Goal: Task Accomplishment & Management: Use online tool/utility

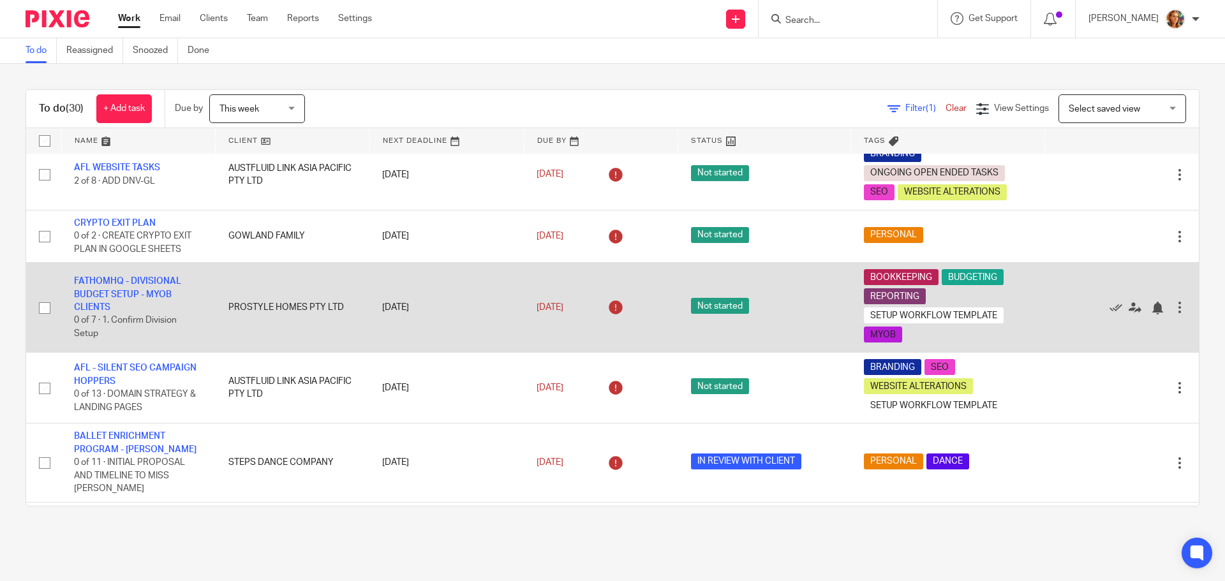
scroll to position [510, 0]
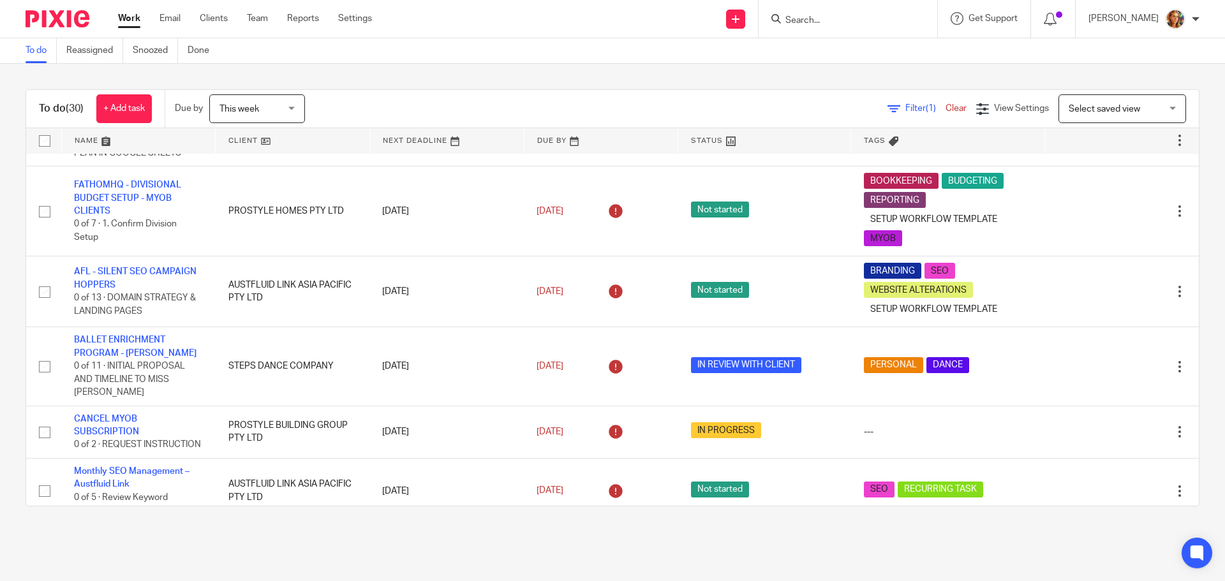
click at [1138, 105] on span "Select saved view" at bounding box center [1115, 108] width 93 height 27
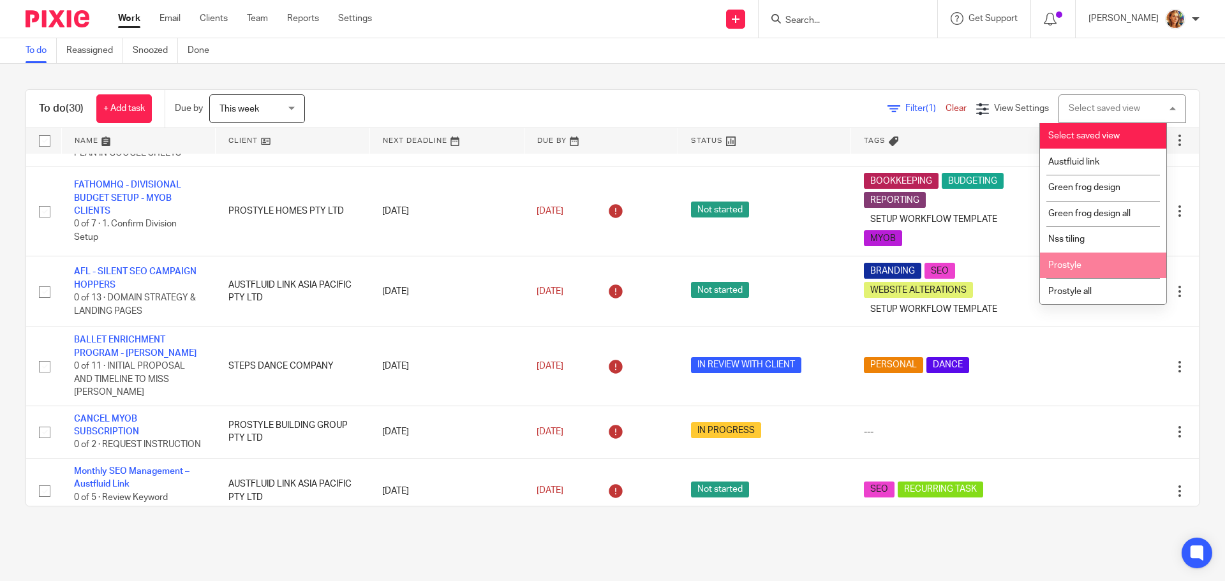
click at [1117, 269] on li "Prostyle" at bounding box center [1103, 266] width 126 height 26
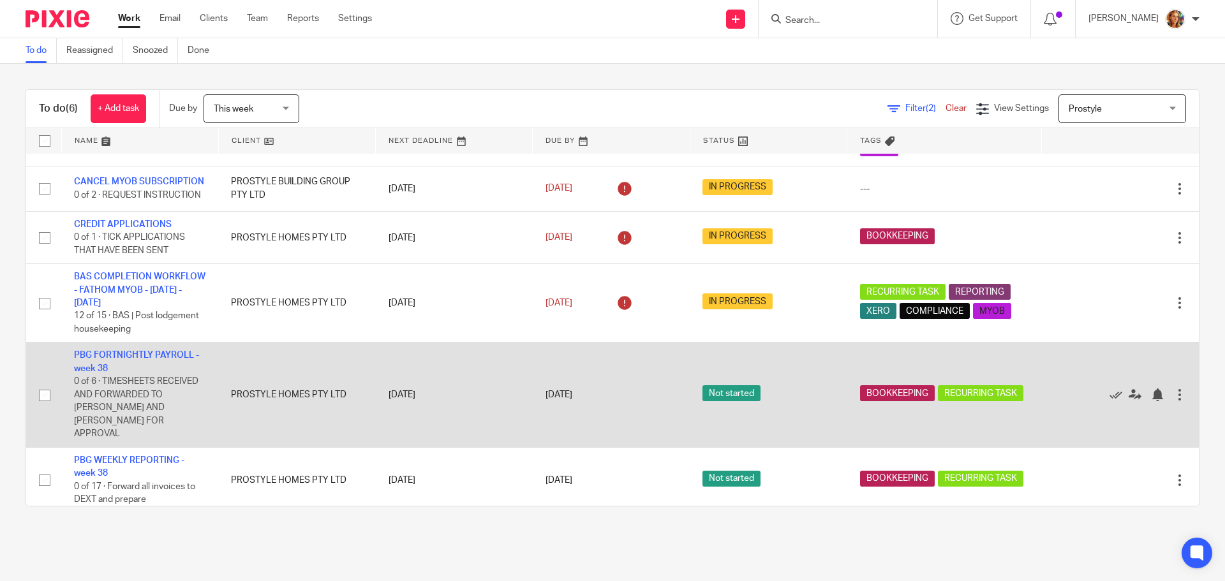
scroll to position [78, 0]
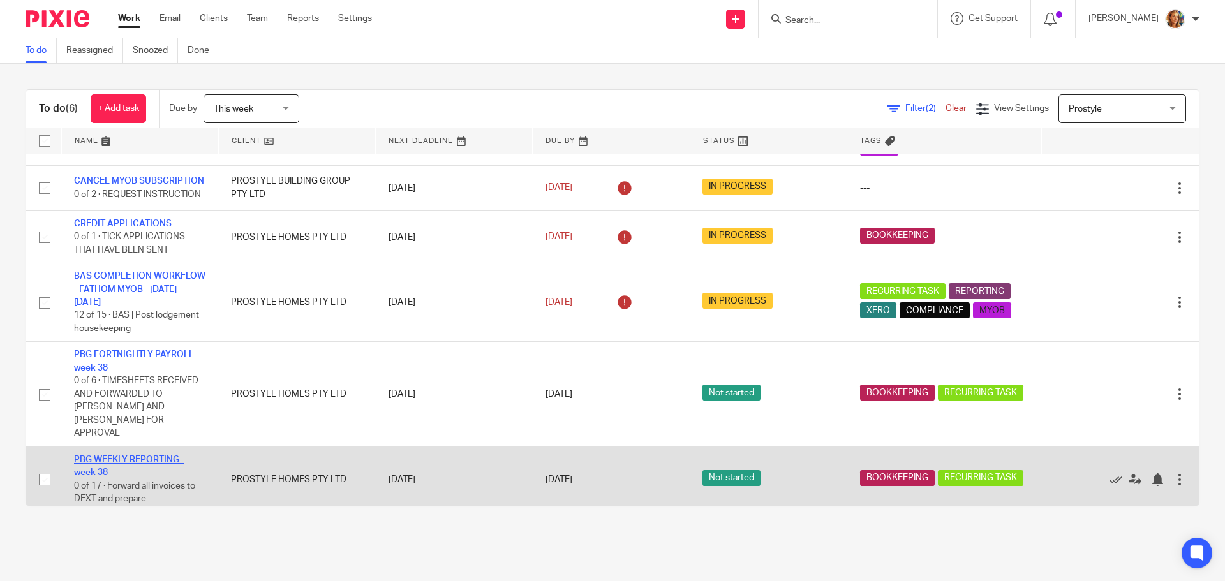
click at [104, 456] on link "PBG WEEKLY REPORTING - week 38" at bounding box center [129, 467] width 110 height 22
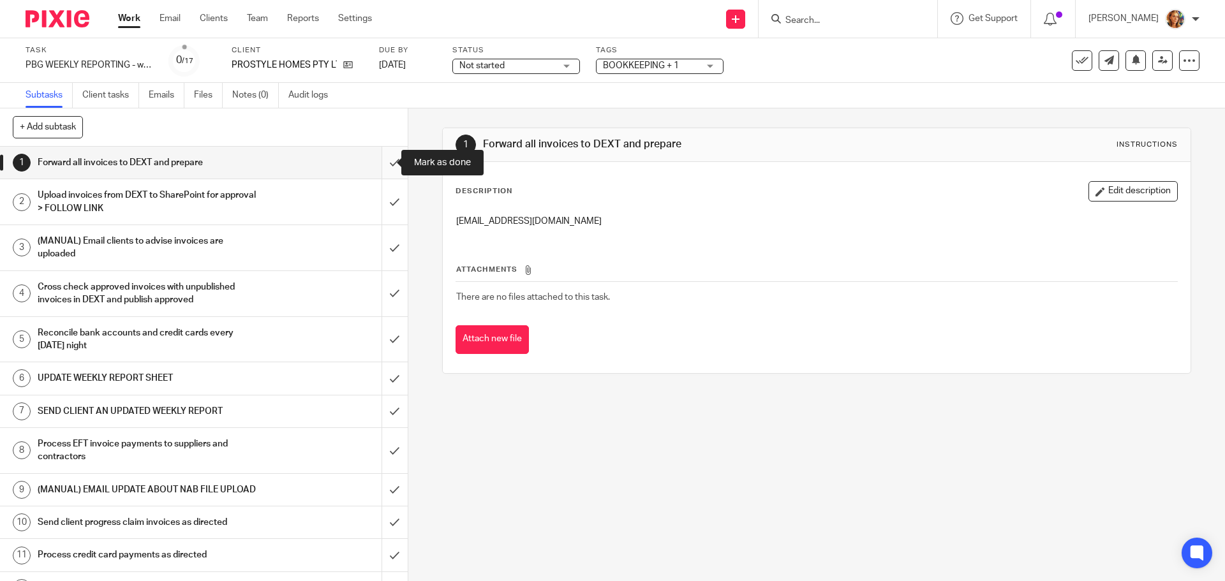
click at [382, 163] on input "submit" at bounding box center [204, 163] width 408 height 32
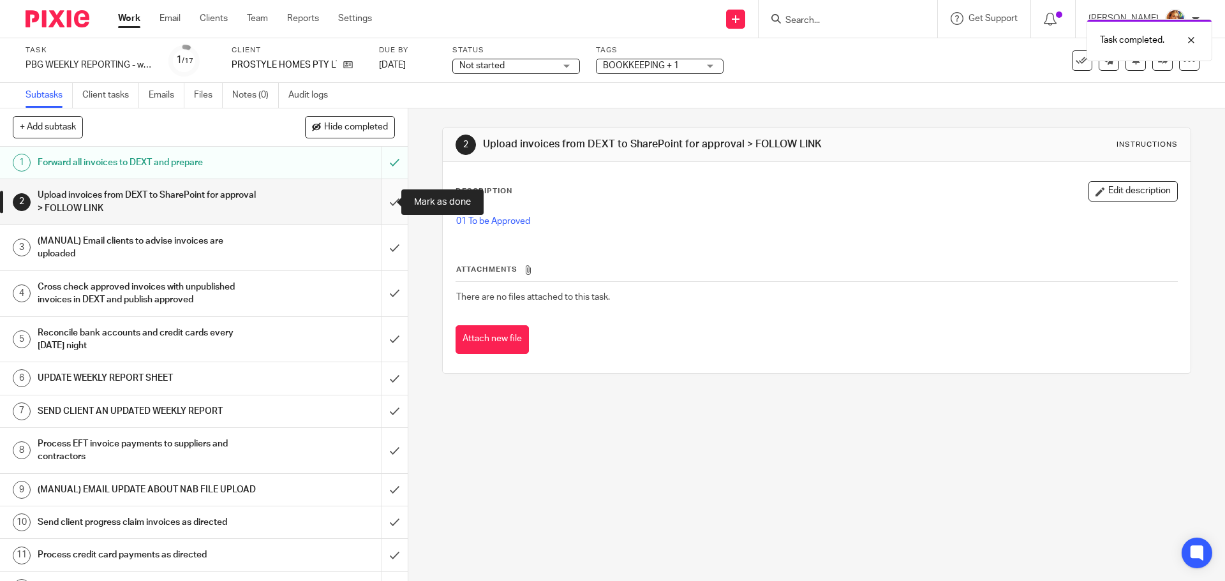
click at [383, 207] on input "submit" at bounding box center [204, 201] width 408 height 45
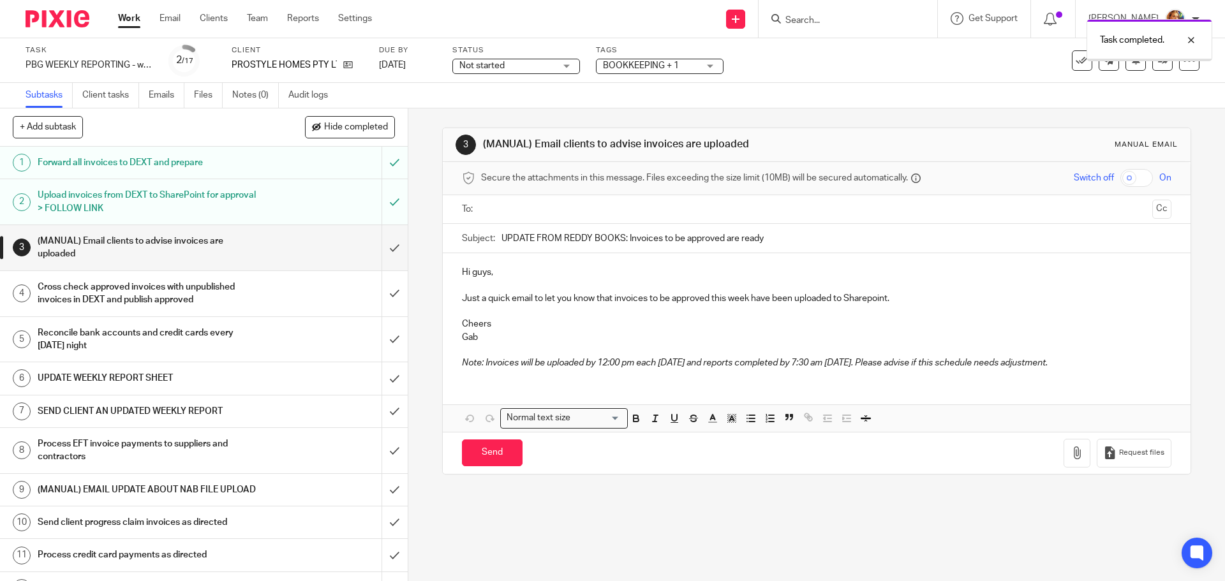
click at [242, 255] on h1 "(MANUAL) Email clients to advise invoices are uploaded" at bounding box center [148, 248] width 221 height 33
drag, startPoint x: 537, startPoint y: 209, endPoint x: 530, endPoint y: 210, distance: 6.4
click at [530, 210] on input "text" at bounding box center [816, 209] width 661 height 15
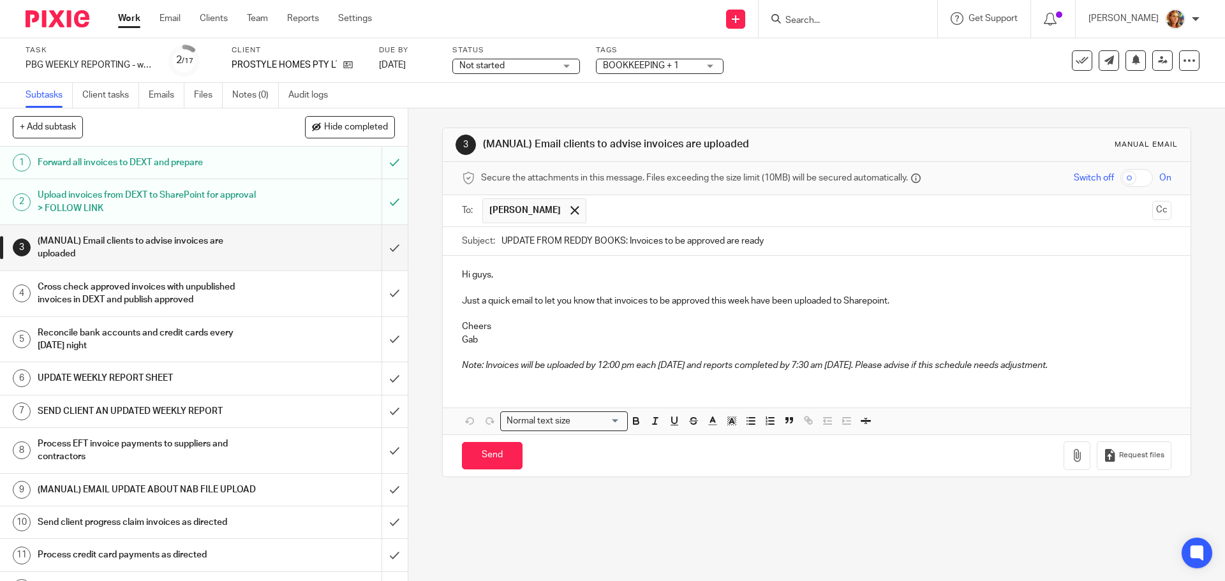
click at [674, 204] on input "text" at bounding box center [870, 210] width 554 height 25
click at [776, 201] on input "text" at bounding box center [922, 210] width 447 height 25
click at [1152, 213] on button "Cc" at bounding box center [1161, 210] width 19 height 19
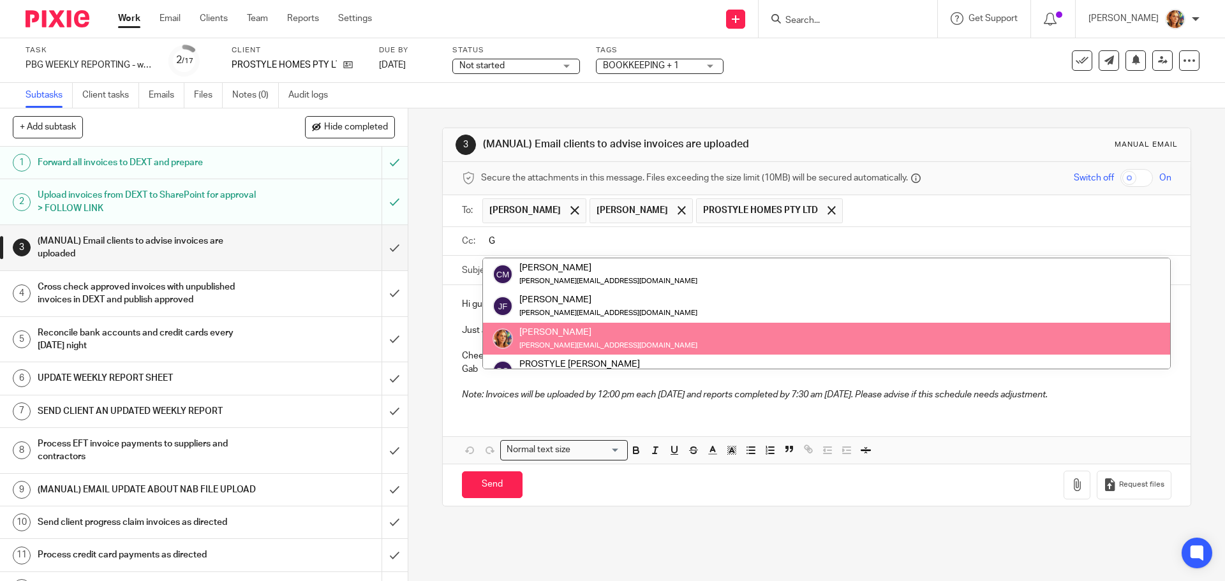
type input "G"
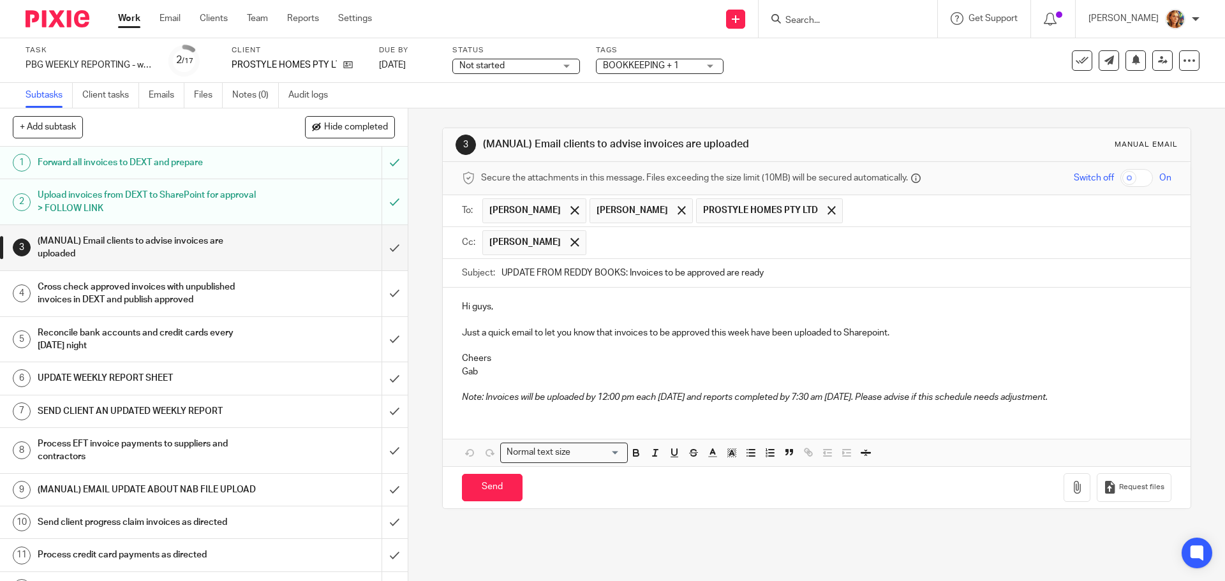
click at [898, 332] on p "Just a quick email to let you know that invoices to be approved this week have …" at bounding box center [816, 333] width 709 height 13
click at [827, 210] on span at bounding box center [831, 210] width 8 height 8
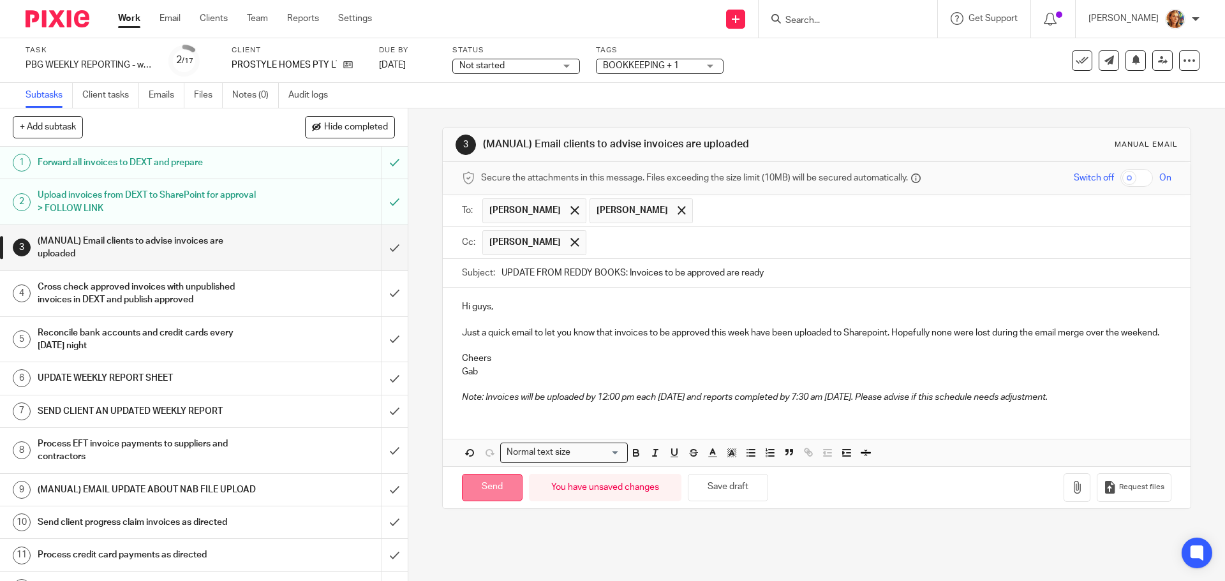
click at [489, 501] on input "Send" at bounding box center [492, 487] width 61 height 27
type input "Sent"
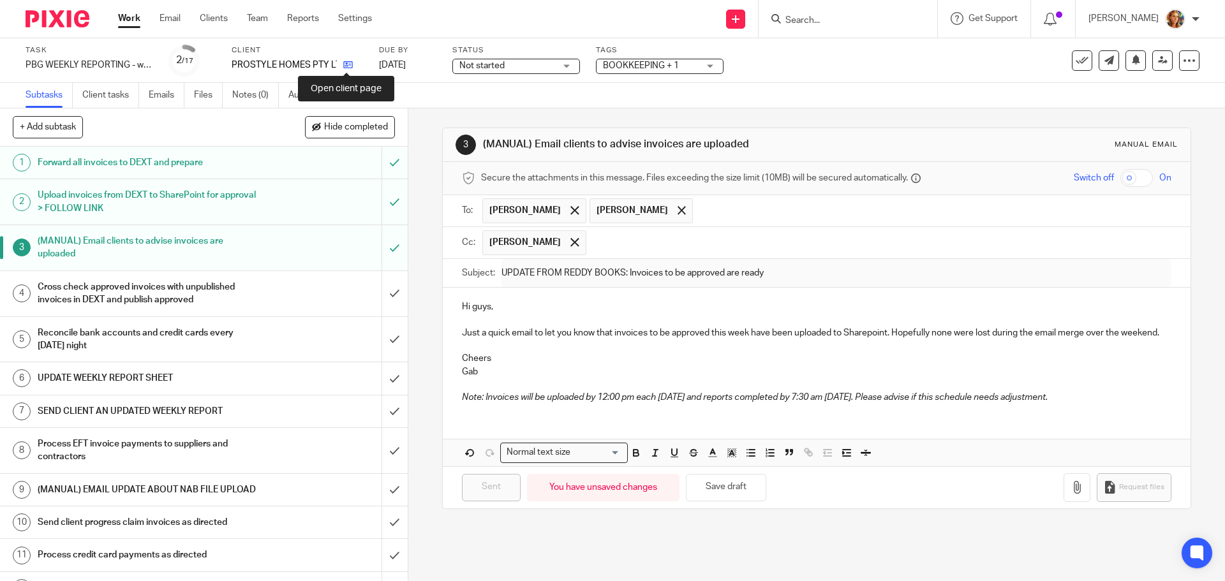
click at [350, 63] on icon at bounding box center [348, 65] width 10 height 10
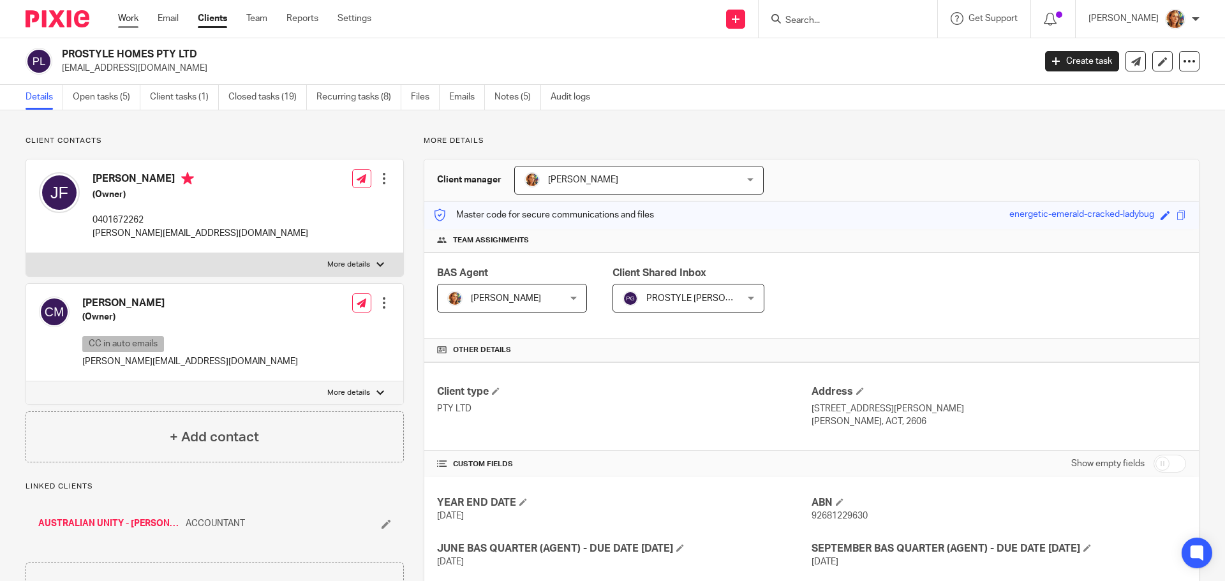
click at [130, 20] on link "Work" at bounding box center [128, 18] width 20 height 13
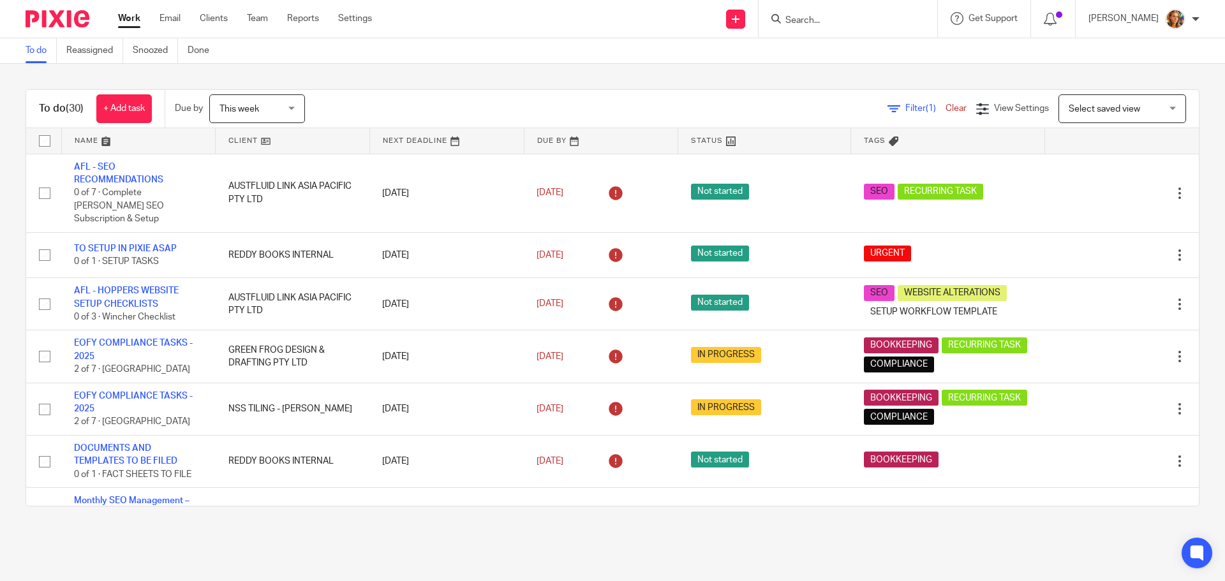
click at [1130, 110] on span "Select saved view" at bounding box center [1115, 108] width 93 height 27
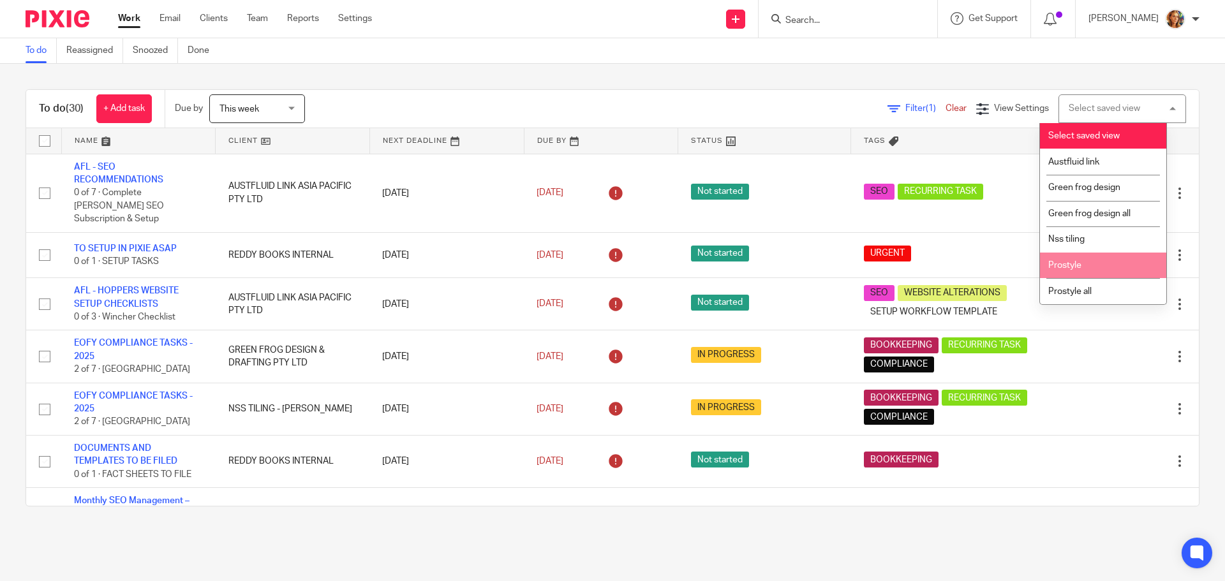
click at [1116, 267] on li "Prostyle" at bounding box center [1103, 266] width 126 height 26
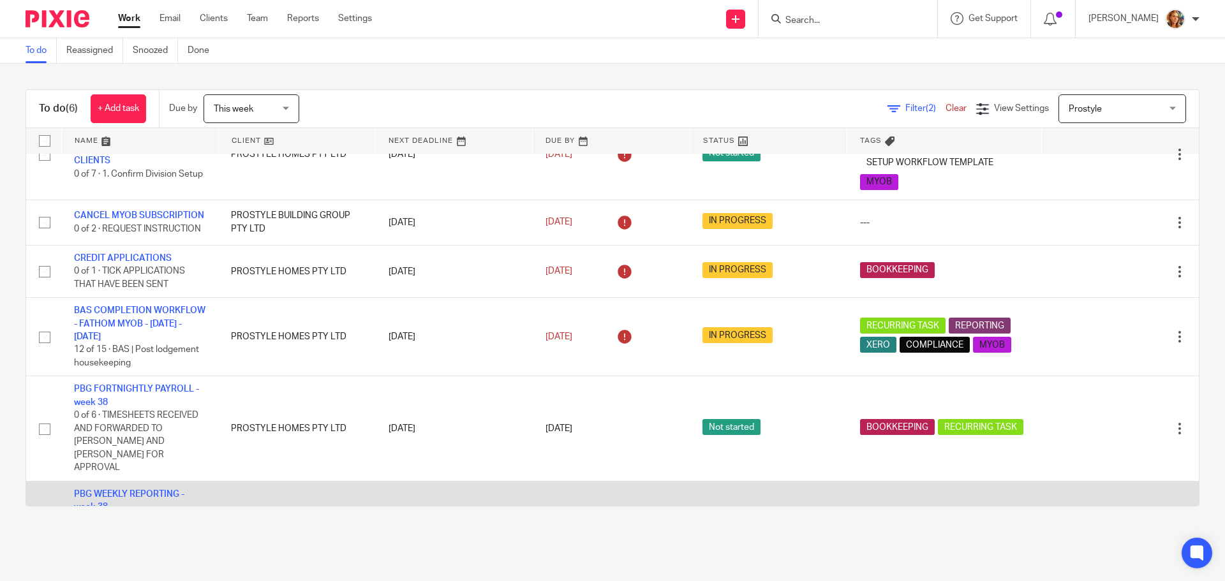
scroll to position [92, 0]
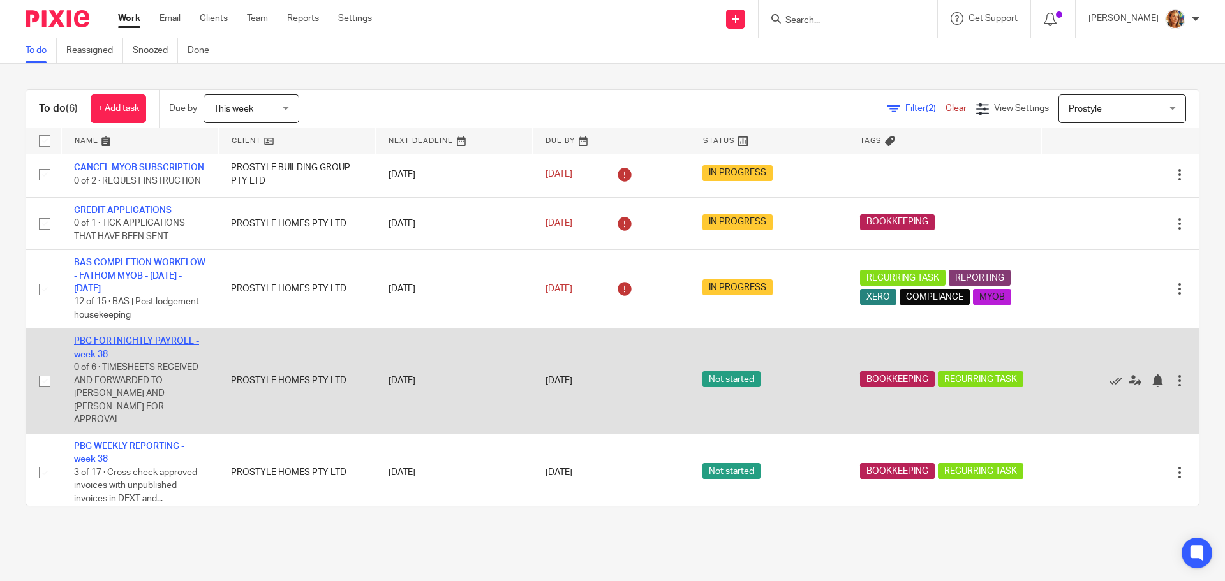
click at [128, 358] on link "PBG FORTNIGHTLY PAYROLL - week 38" at bounding box center [136, 348] width 125 height 22
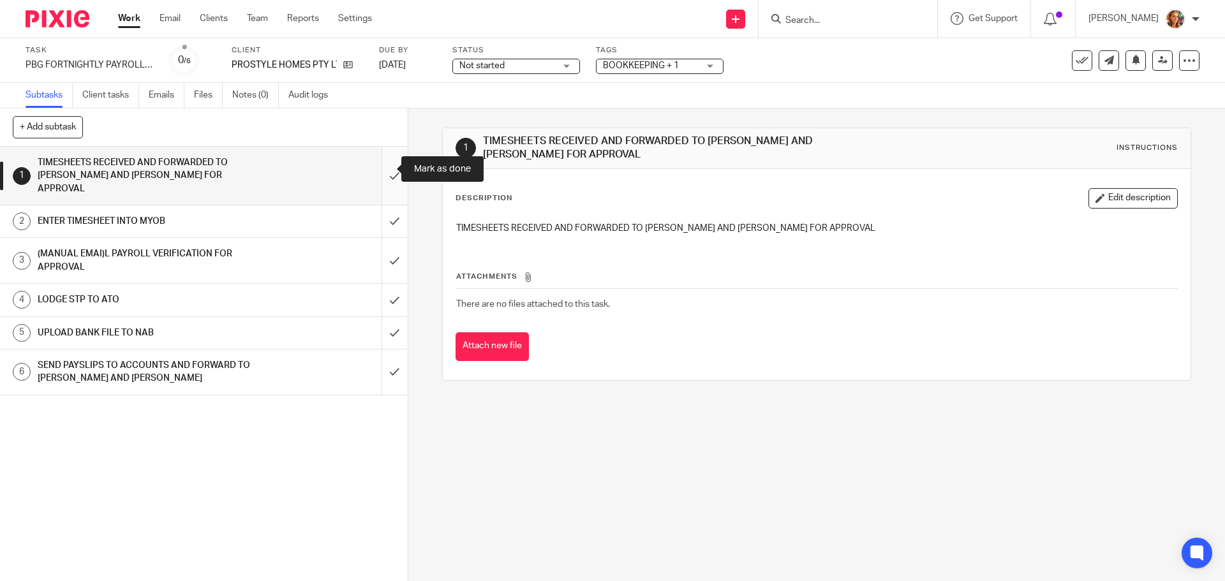
click at [380, 165] on input "submit" at bounding box center [204, 176] width 408 height 58
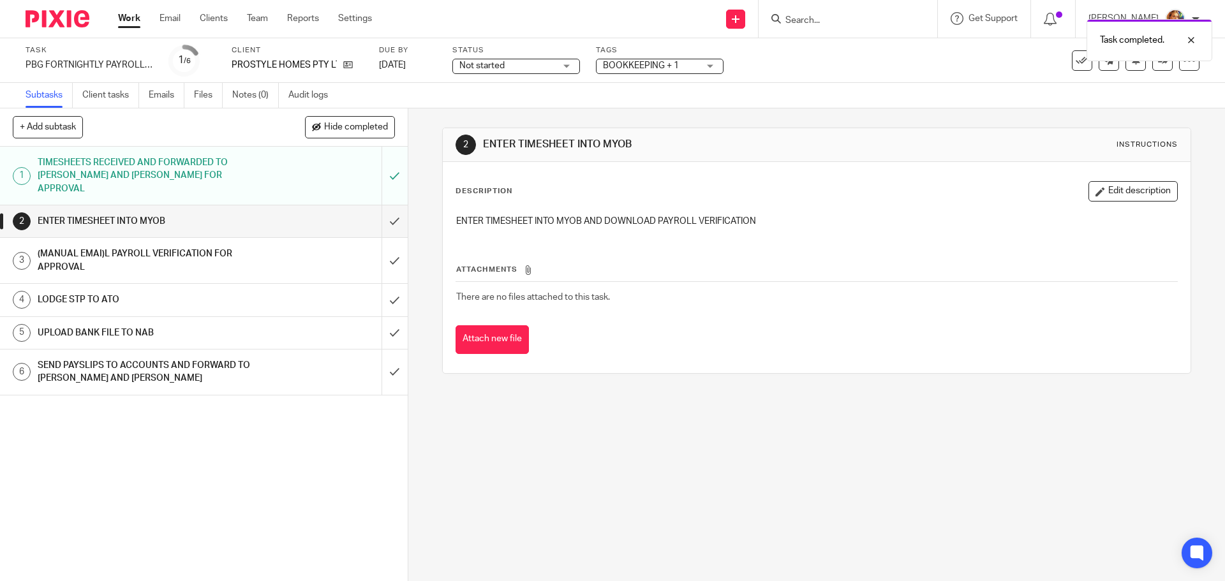
click at [382, 210] on input "submit" at bounding box center [204, 221] width 408 height 32
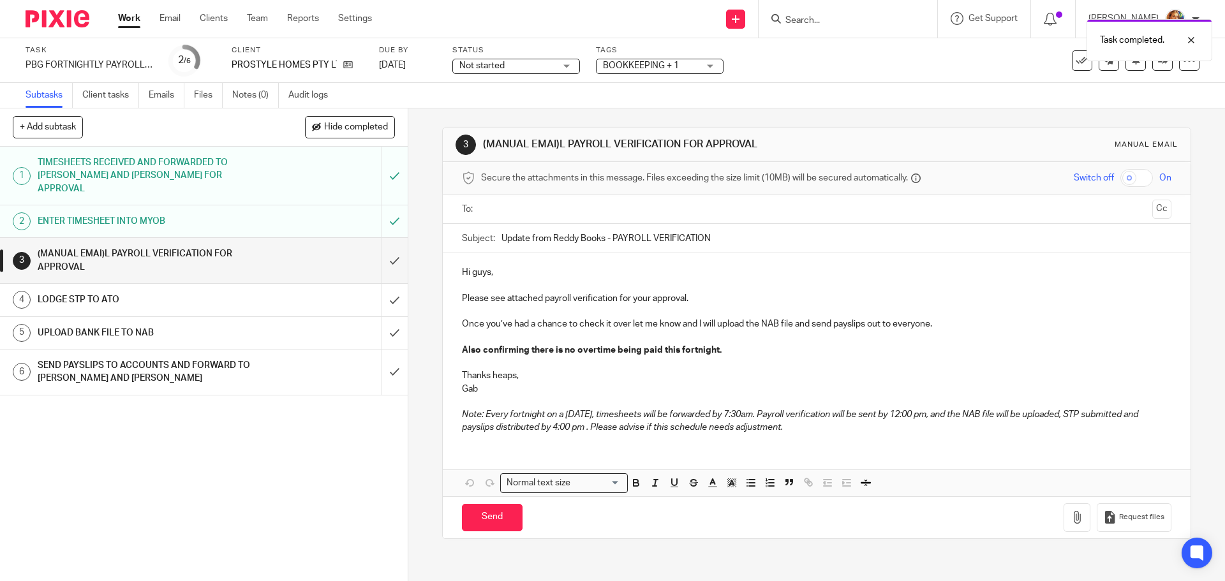
click at [279, 258] on div "(MANUAL EMAI)L PAYROLL VERIFICATION FOR APPROVAL" at bounding box center [203, 260] width 331 height 33
click at [1071, 524] on icon "button" at bounding box center [1077, 517] width 13 height 13
click at [1071, 523] on icon "button" at bounding box center [1077, 517] width 13 height 13
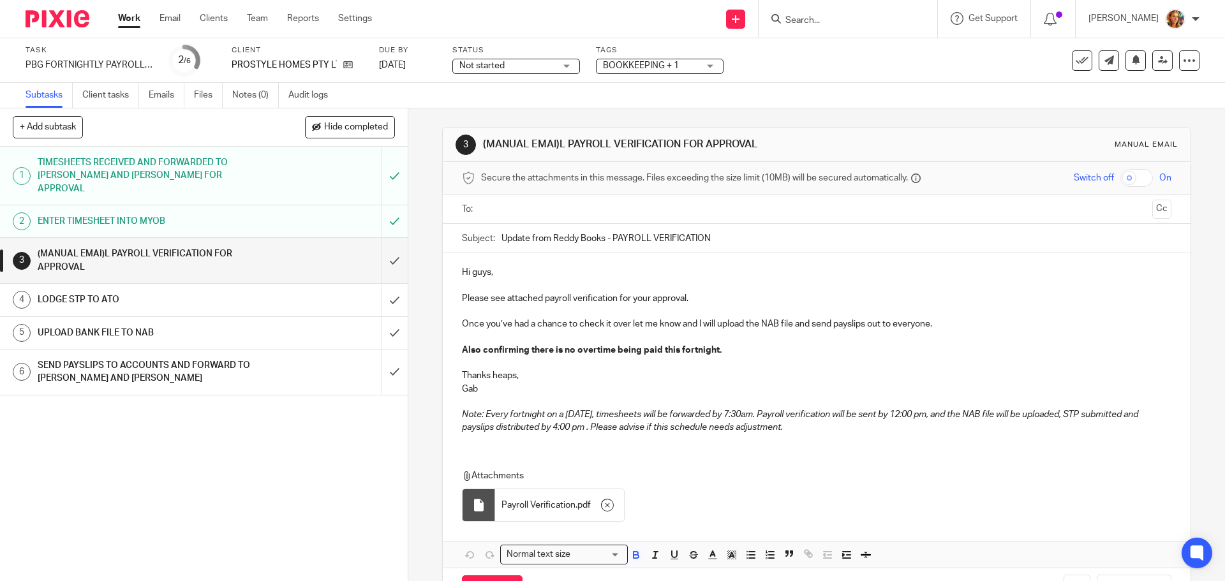
click at [570, 347] on strong "Also confirming there is no overtime being paid this fortnight." at bounding box center [592, 350] width 260 height 9
click at [564, 351] on strong "Also confirming there is no overtime being paid this fortnight." at bounding box center [592, 350] width 260 height 9
click at [569, 348] on strong "Also confirming there is 16 overtime being paid this fortnight." at bounding box center [591, 350] width 259 height 9
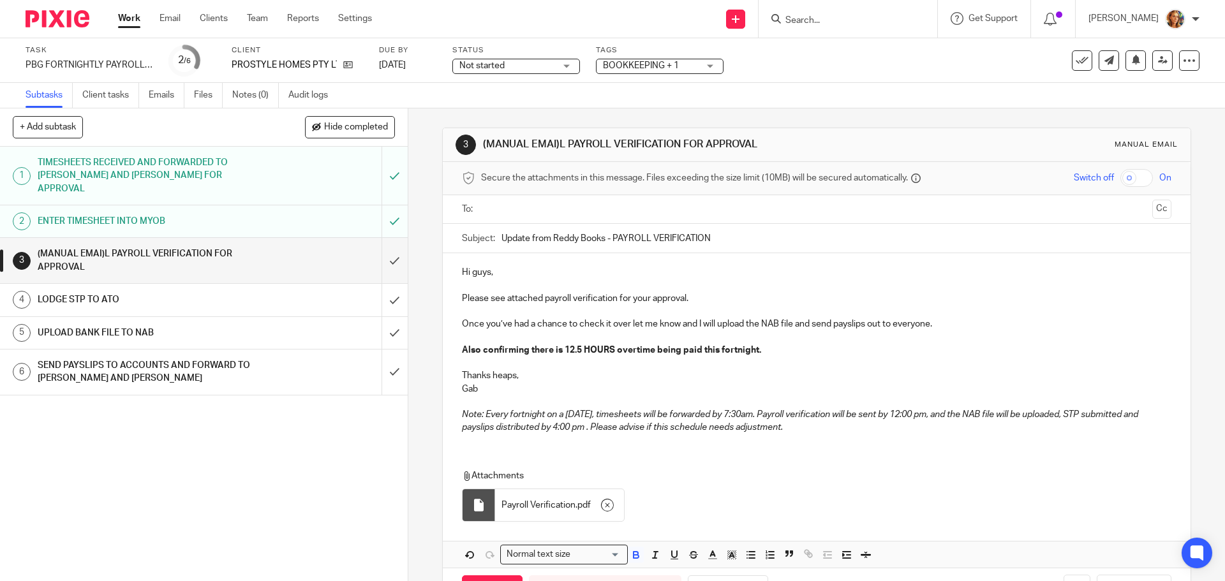
click at [566, 206] on input "text" at bounding box center [816, 209] width 661 height 15
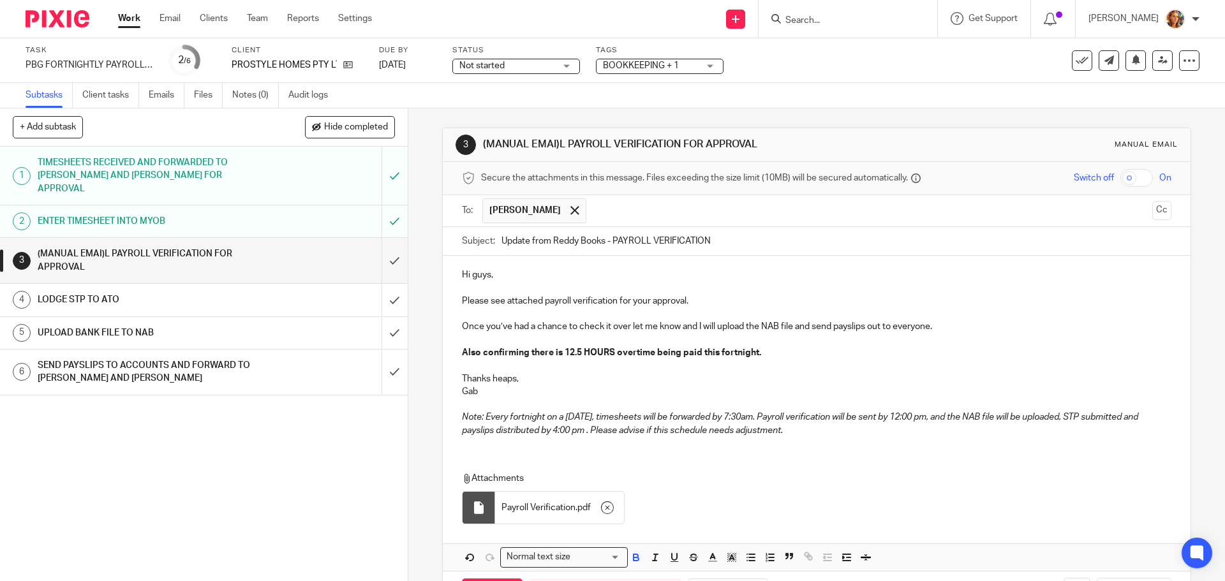
click at [656, 201] on input "text" at bounding box center [870, 210] width 554 height 25
click at [728, 219] on input "text" at bounding box center [922, 210] width 447 height 25
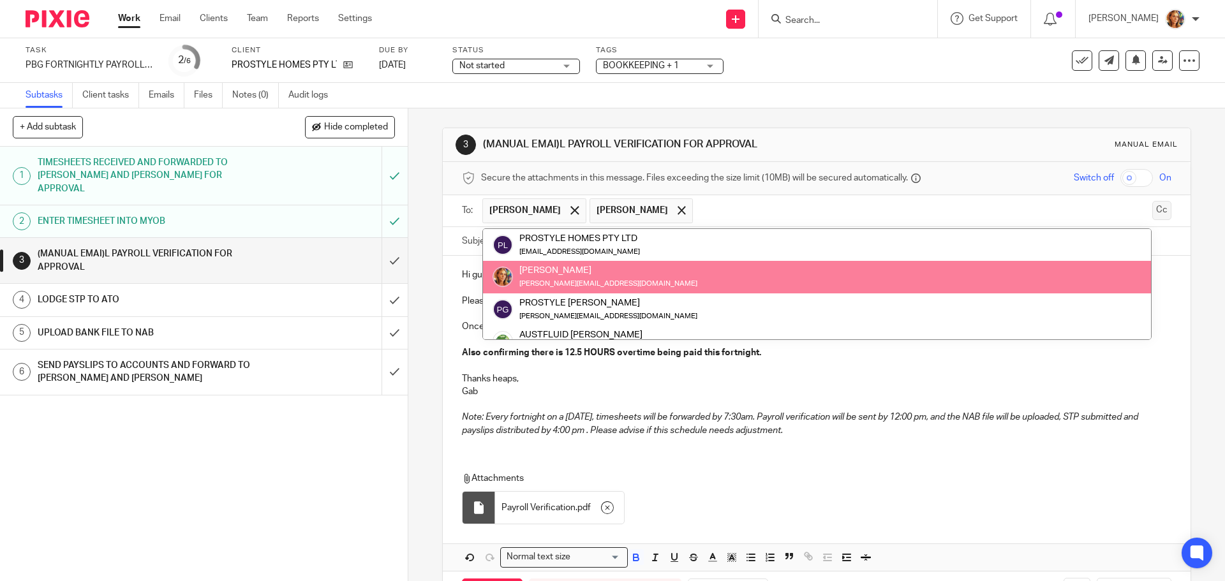
click at [1152, 217] on button "Cc" at bounding box center [1161, 210] width 19 height 19
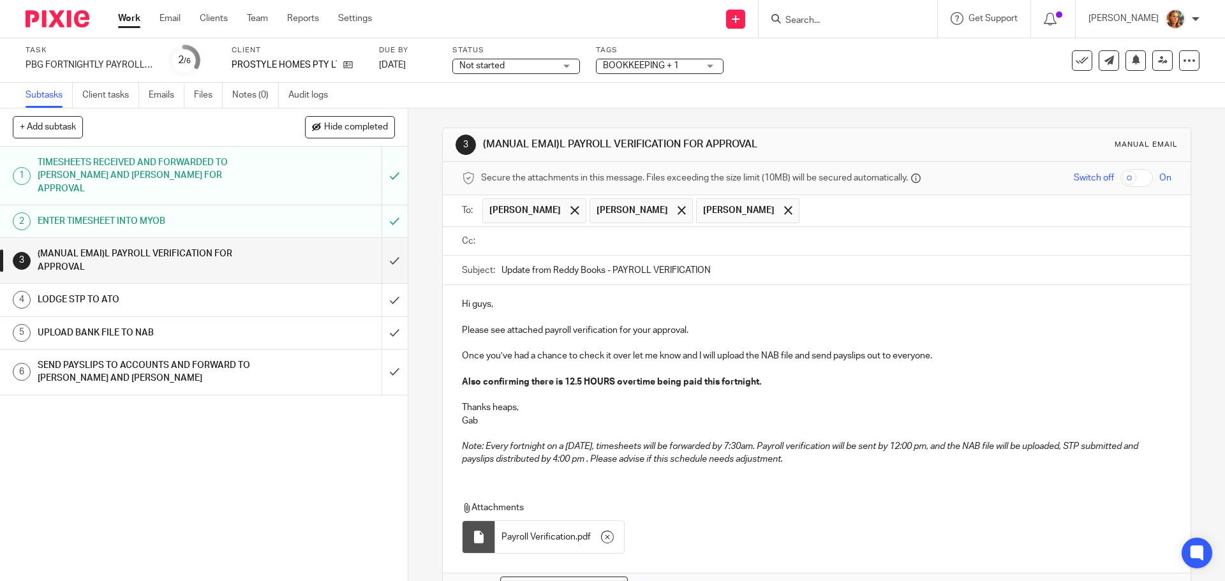
click at [795, 244] on input "text" at bounding box center [826, 241] width 680 height 15
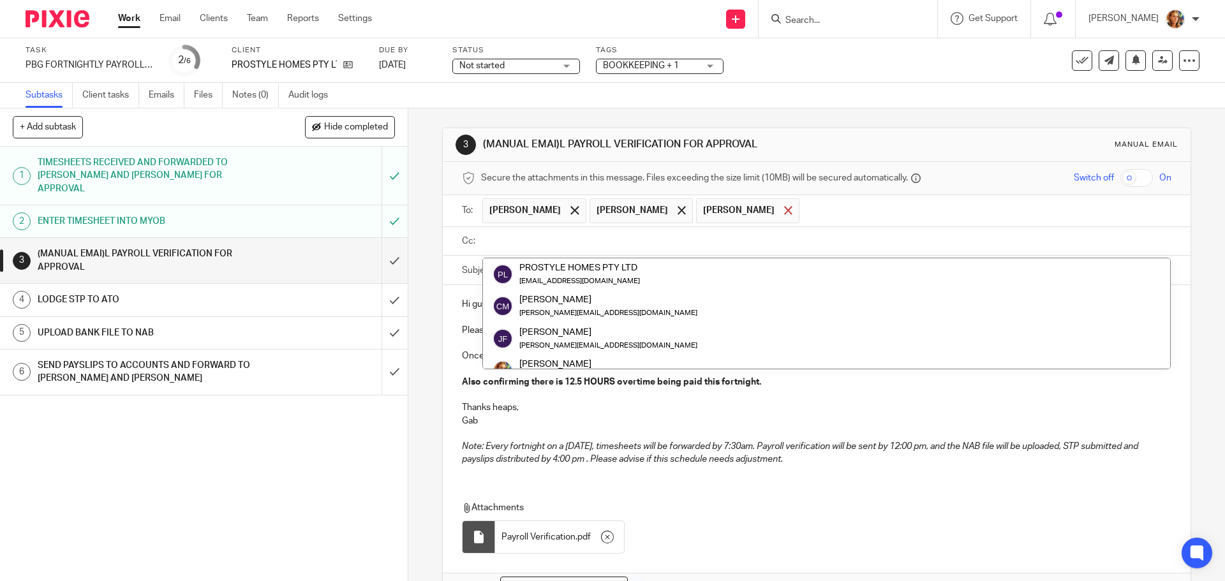
click at [784, 210] on span at bounding box center [788, 210] width 8 height 8
click at [755, 237] on input "text" at bounding box center [826, 241] width 680 height 15
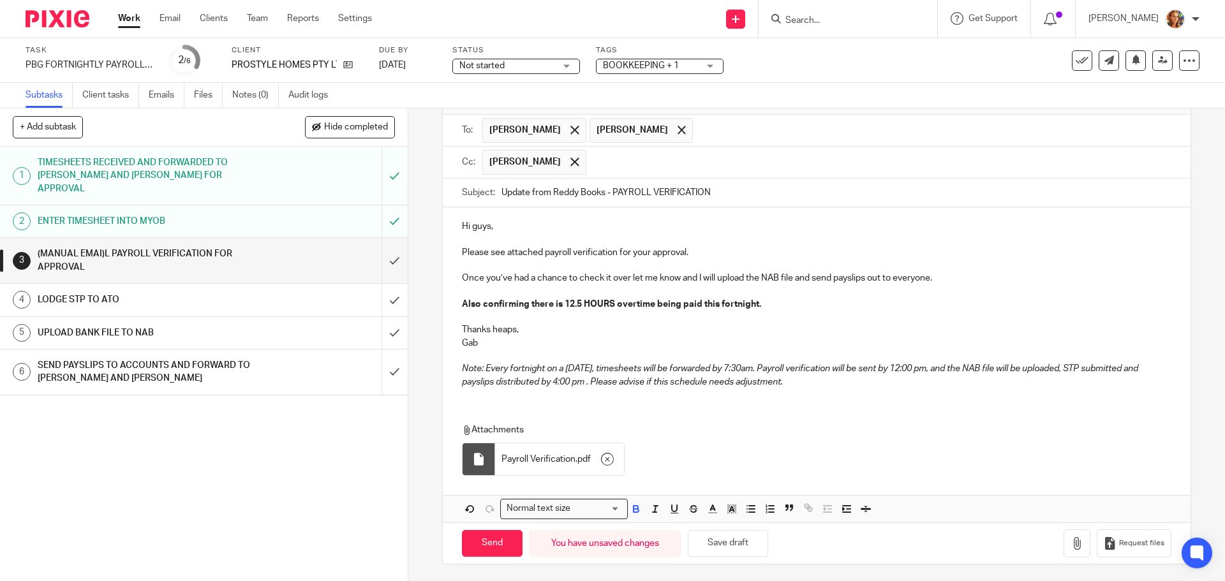
scroll to position [83, 0]
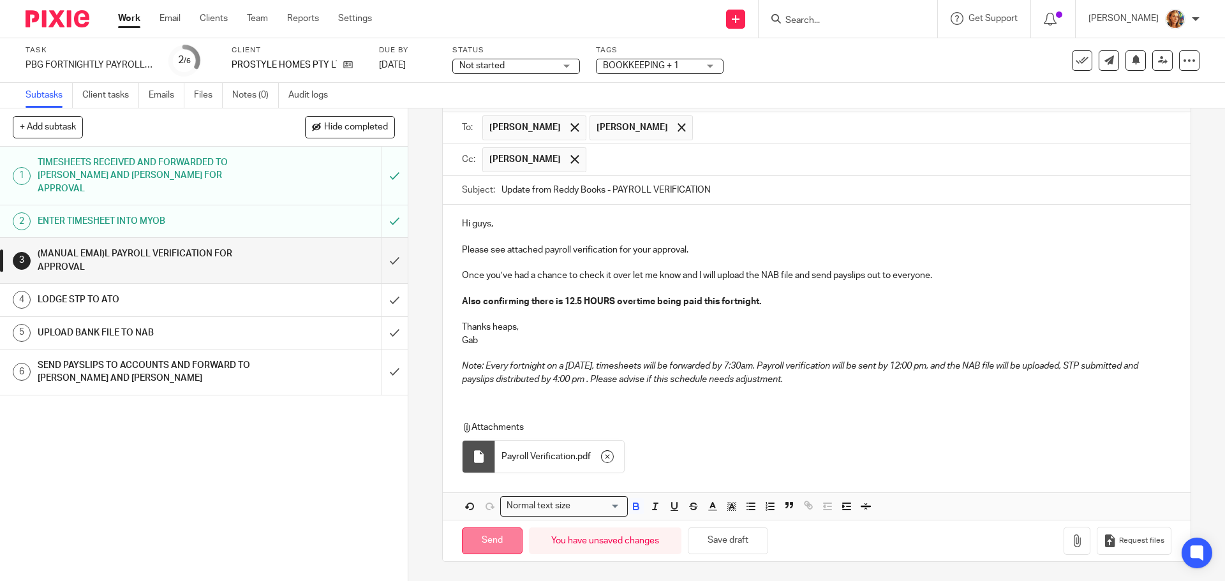
click at [471, 546] on input "Send" at bounding box center [492, 541] width 61 height 27
type input "Sent"
